Goal: Check status

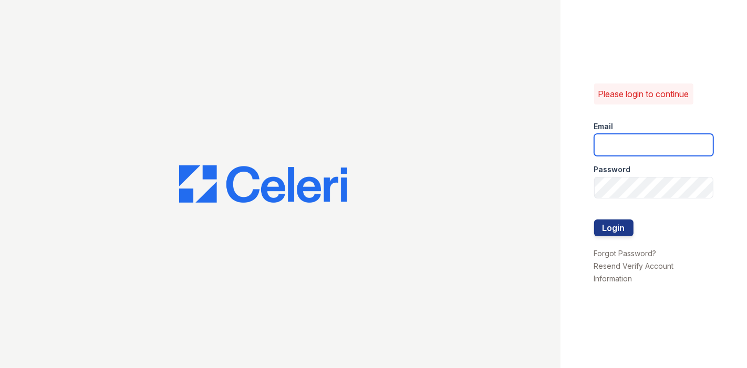
click at [613, 142] on input "email" at bounding box center [654, 145] width 120 height 22
click at [0, 368] on com-1password-button at bounding box center [0, 368] width 0 height 0
click at [679, 150] on input "email" at bounding box center [654, 145] width 120 height 22
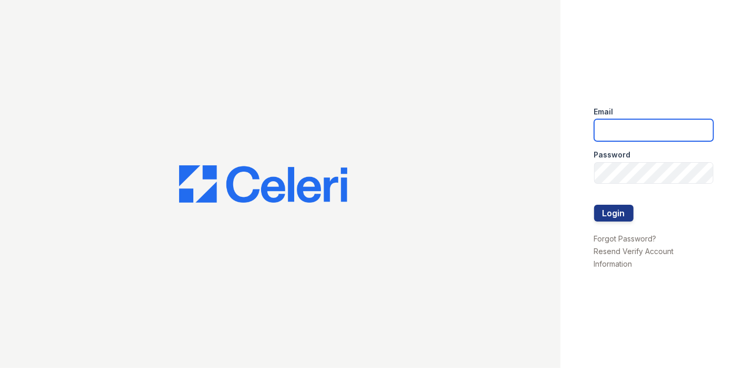
click at [666, 132] on input "email" at bounding box center [654, 130] width 120 height 22
type input "jun@getceleri.com"
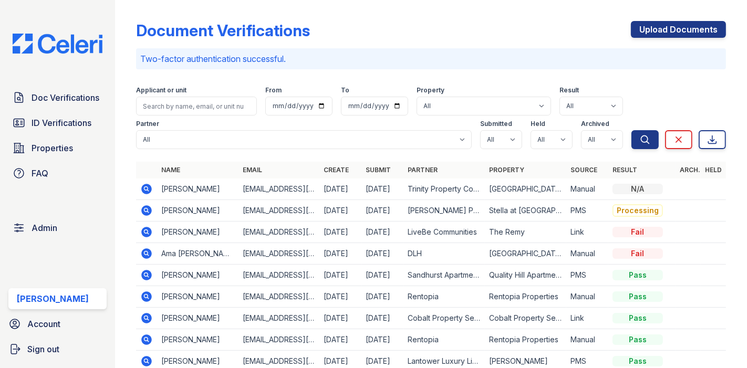
click at [147, 181] on td at bounding box center [146, 190] width 21 height 22
click at [147, 183] on icon at bounding box center [146, 189] width 13 height 13
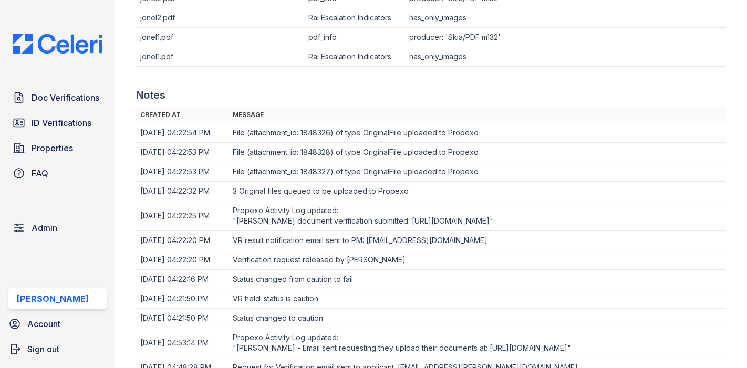
scroll to position [933, 0]
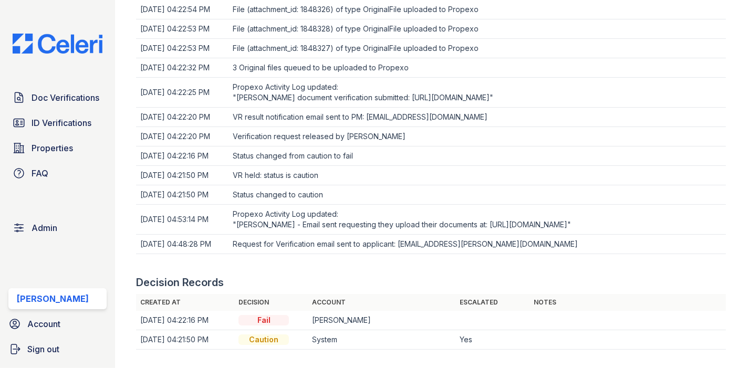
click at [336, 250] on td "Request for Verification email sent to applicant: dallas.concepcion@gmail.com" at bounding box center [476, 244] width 497 height 19
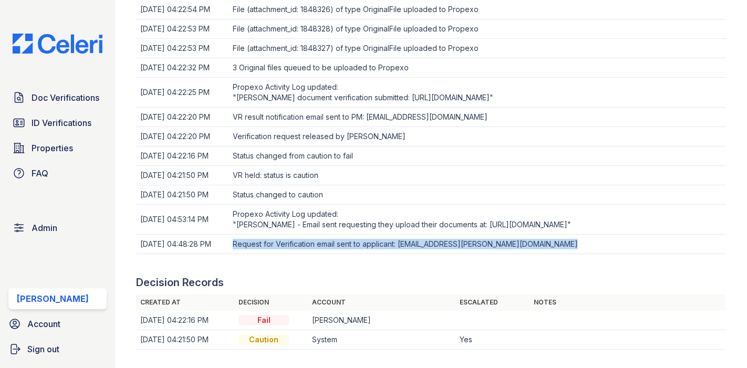
click at [336, 250] on td "Request for Verification email sent to applicant: dallas.concepcion@gmail.com" at bounding box center [476, 244] width 497 height 19
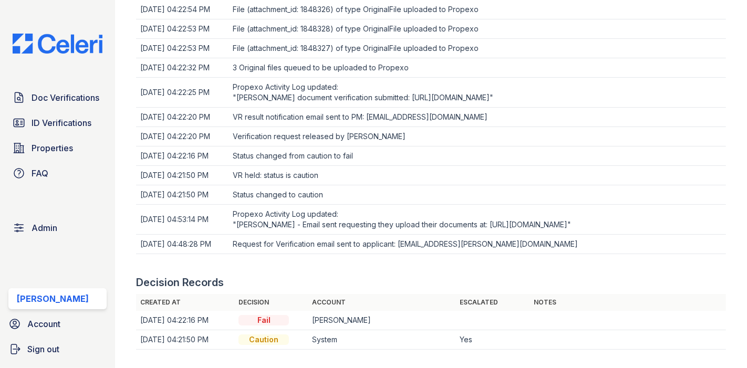
click at [301, 190] on td "Status changed to caution" at bounding box center [476, 194] width 497 height 19
click at [301, 171] on td "VR held: status is caution" at bounding box center [476, 175] width 497 height 19
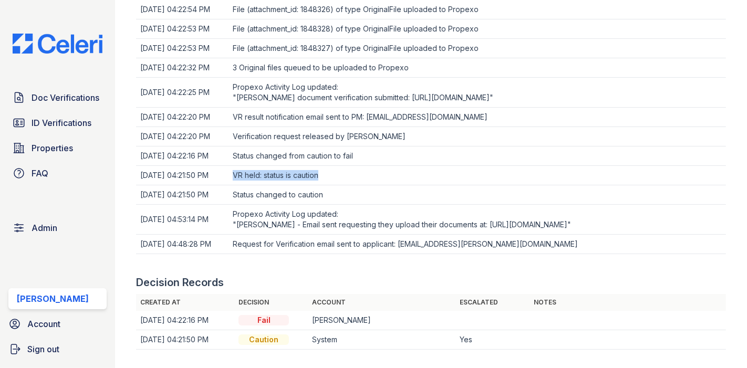
click at [301, 171] on td "VR held: status is caution" at bounding box center [476, 175] width 497 height 19
click at [296, 191] on td "Status changed to caution" at bounding box center [476, 194] width 497 height 19
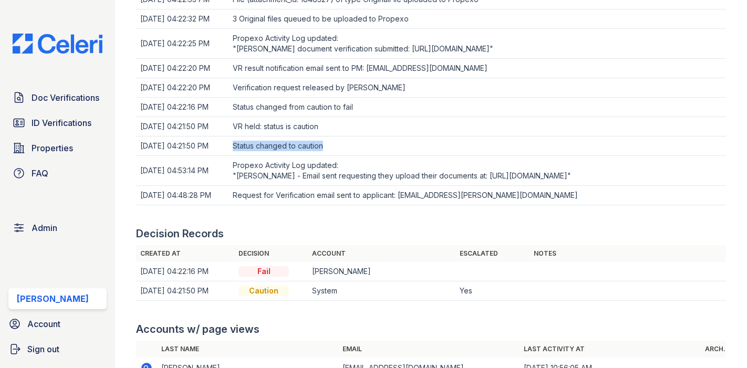
scroll to position [1056, 0]
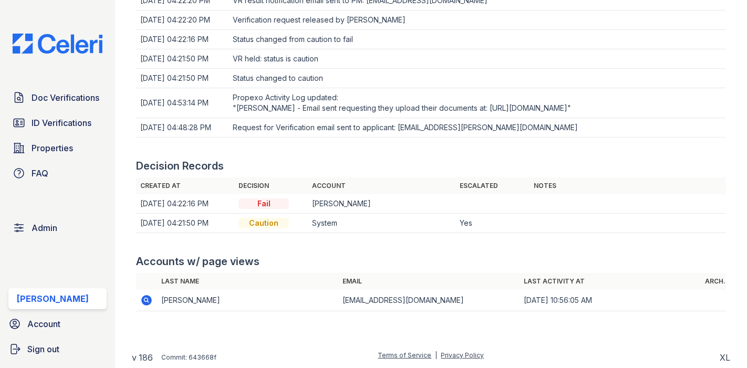
click at [372, 214] on td "System" at bounding box center [382, 223] width 148 height 19
click at [382, 203] on td "Max Orshan" at bounding box center [382, 203] width 148 height 19
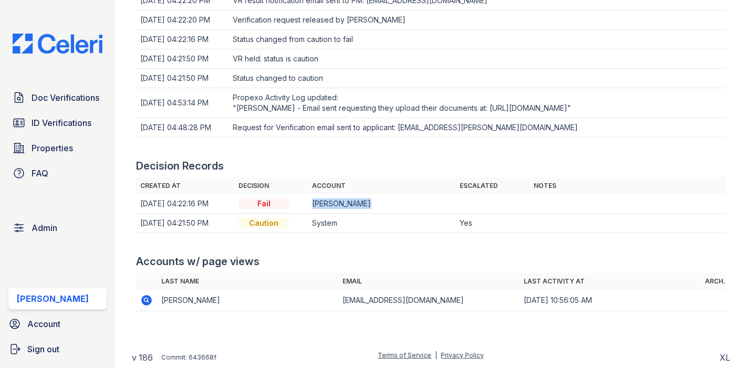
click at [382, 203] on td "Max Orshan" at bounding box center [382, 203] width 148 height 19
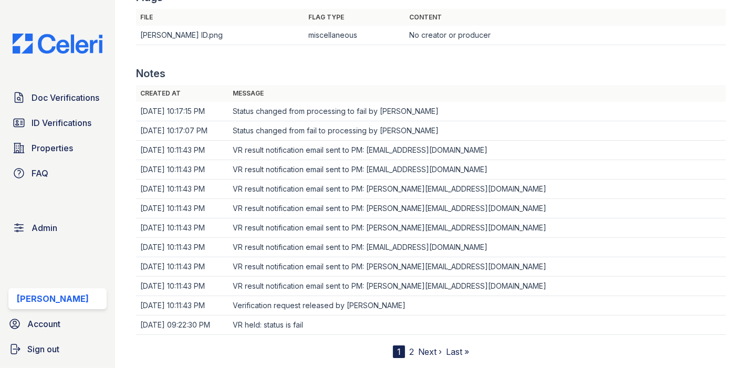
scroll to position [727, 0]
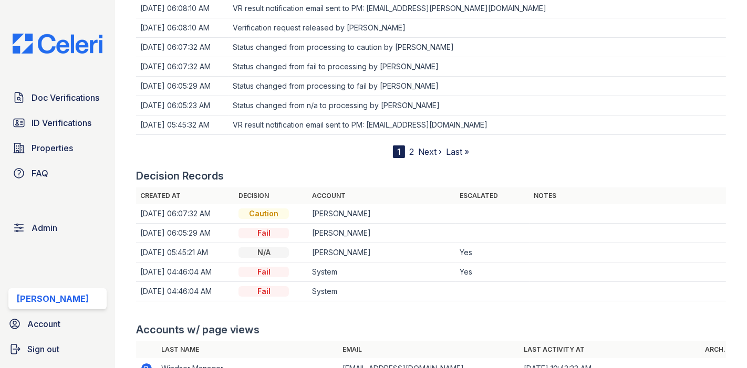
scroll to position [992, 0]
